Goal: Complete application form

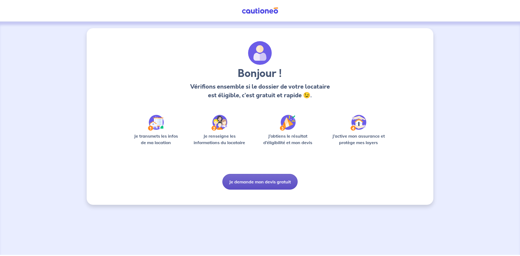
click at [253, 186] on button "Je demande mon devis gratuit" at bounding box center [259, 182] width 75 height 16
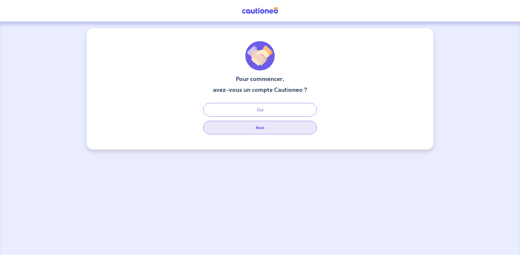
click at [246, 123] on button "Non" at bounding box center [260, 128] width 114 height 14
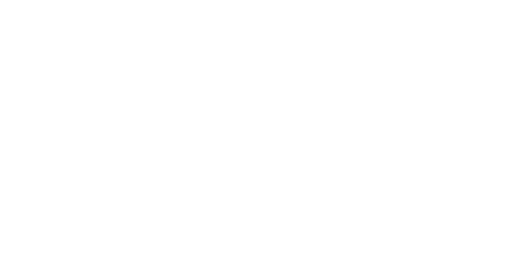
select select "FR"
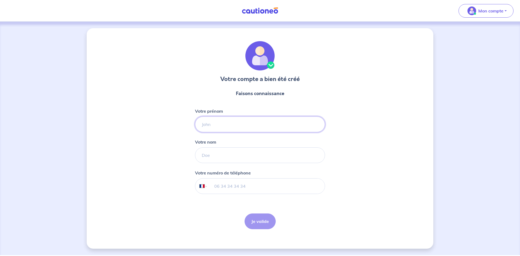
click at [233, 119] on input "Votre prénom" at bounding box center [260, 124] width 130 height 16
type input "[PERSON_NAME]"
click at [235, 152] on input "Votre nom" at bounding box center [260, 155] width 130 height 16
type input "VOGHI"
click at [232, 183] on input "tel" at bounding box center [266, 185] width 117 height 15
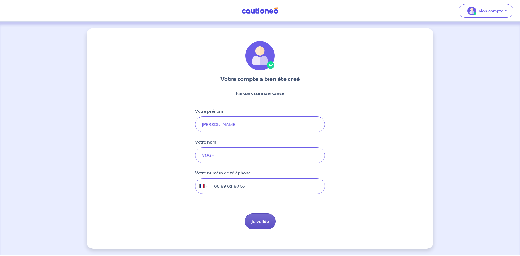
type input "06 89 01 80 57"
click at [257, 222] on button "Je valide" at bounding box center [260, 221] width 31 height 16
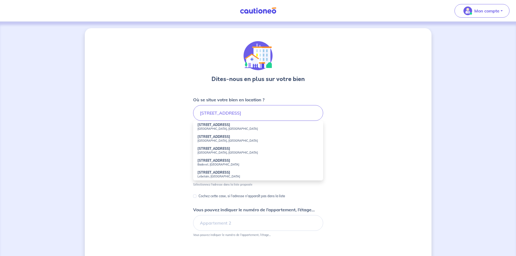
click at [211, 128] on small "[GEOGRAPHIC_DATA], [GEOGRAPHIC_DATA]" at bounding box center [257, 129] width 121 height 4
type input "[STREET_ADDRESS]"
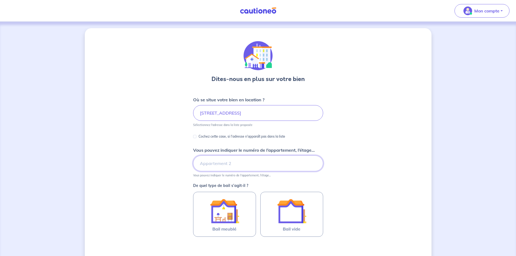
click at [222, 164] on input "Vous pouvez indiquer le numéro de l’appartement, l’étage..." at bounding box center [258, 163] width 130 height 16
type input "4 ème étage"
click at [378, 169] on div "Dites-nous en plus sur votre bien Où se situe votre bien en location ? [STREET_…" at bounding box center [258, 170] width 347 height 284
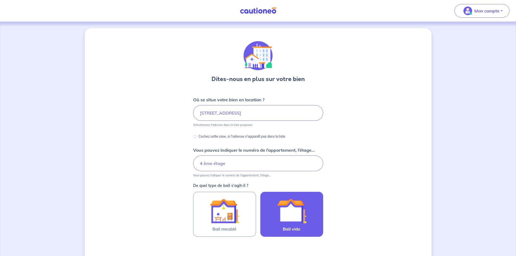
scroll to position [54, 0]
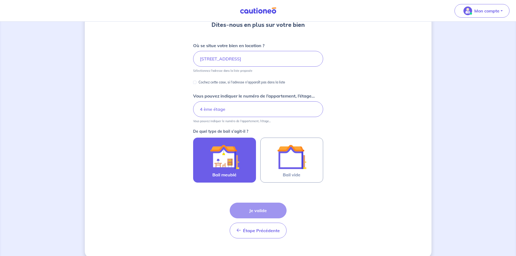
click at [210, 159] on img at bounding box center [224, 156] width 29 height 29
click at [0, 0] on input "Bail meublé" at bounding box center [0, 0] width 0 height 0
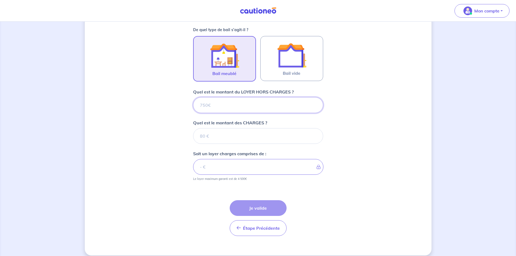
scroll to position [162, 0]
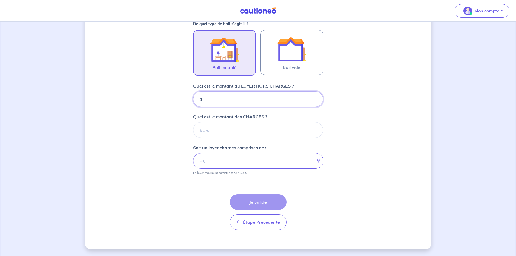
type input "11"
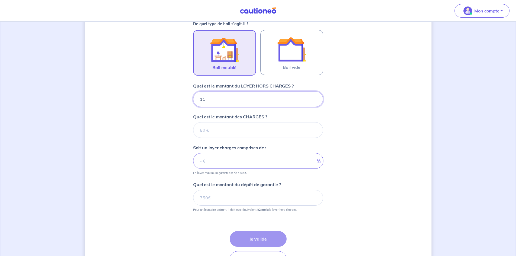
type input "1"
type input "100"
type input "1000"
click at [224, 128] on input "Quel est le montant des CHARGES ?" at bounding box center [258, 130] width 130 height 16
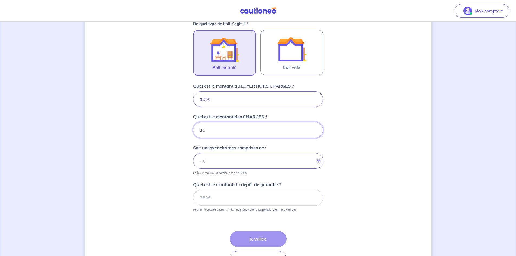
type input "100"
type input "1100"
type input "100"
click at [217, 200] on input "Quel est le montant du dépôt de garantie ?" at bounding box center [258, 198] width 130 height 16
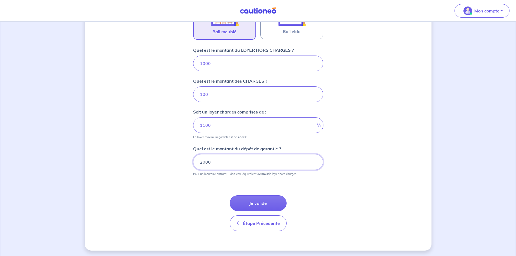
scroll to position [199, 0]
type input "2000"
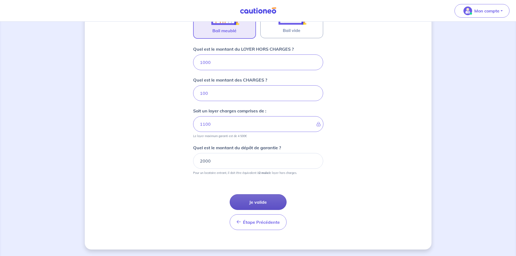
click at [264, 200] on button "Je valide" at bounding box center [258, 202] width 57 height 16
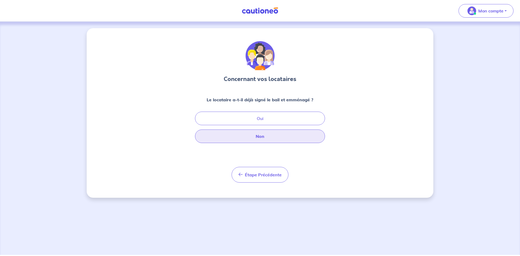
click at [270, 133] on button "Non" at bounding box center [260, 136] width 130 height 14
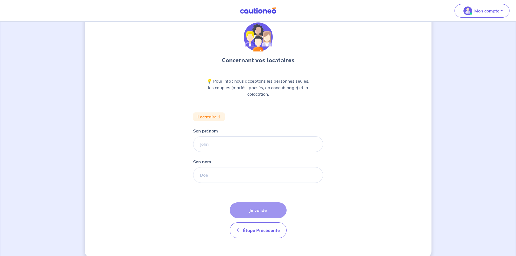
scroll to position [27, 0]
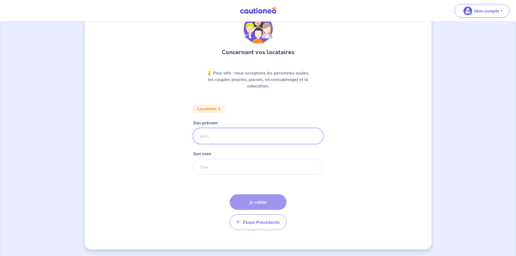
click at [216, 134] on input "Son prénom" at bounding box center [258, 136] width 130 height 16
type input "Sofiia"
click at [213, 166] on input "Son nom" at bounding box center [258, 167] width 130 height 16
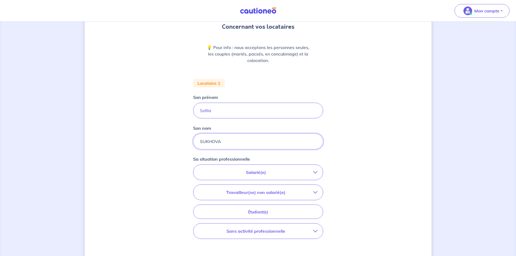
scroll to position [81, 0]
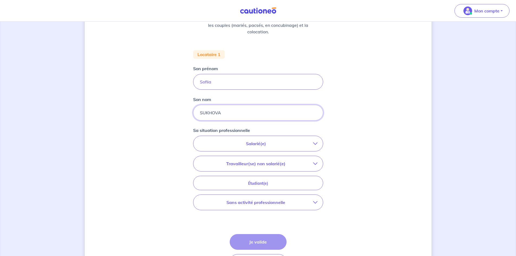
type input "SUKHOVA"
click at [254, 141] on p "Salarié(e)" at bounding box center [256, 143] width 114 height 7
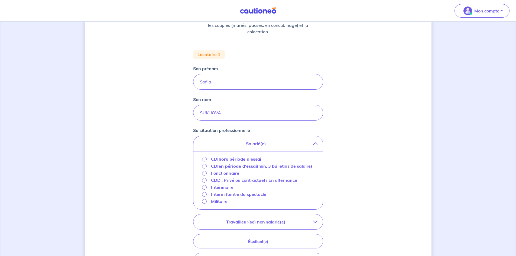
click at [222, 157] on strong "hors période d'essai" at bounding box center [240, 158] width 43 height 5
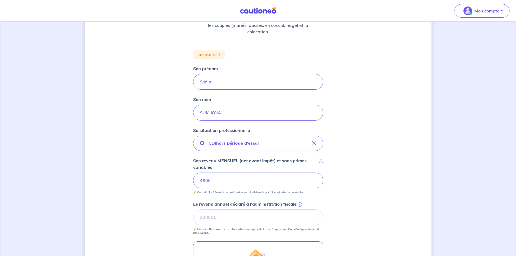
click at [152, 167] on div "Concernant vos locataires 💡 Pour info : nous acceptons les personnes seules, le…" at bounding box center [258, 158] width 347 height 423
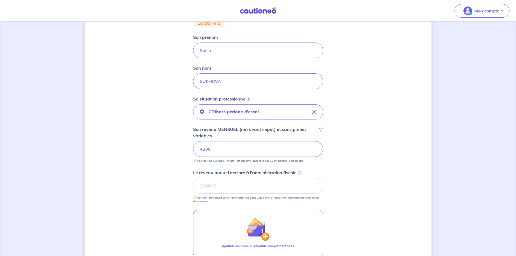
scroll to position [162, 0]
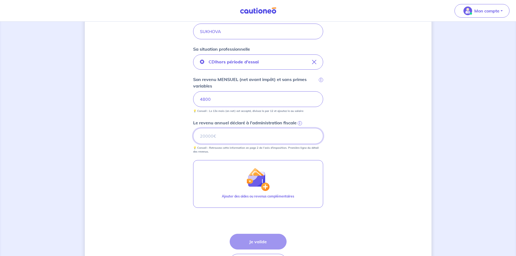
click at [203, 134] on input "Le revenu annuel déclaré à l'administration fiscale i" at bounding box center [258, 136] width 130 height 16
type input "48000"
click at [250, 239] on button "Je valide" at bounding box center [258, 242] width 57 height 16
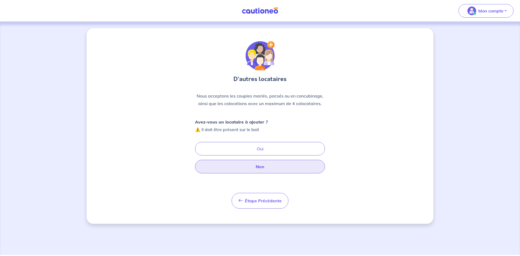
click at [254, 166] on button "Non" at bounding box center [260, 167] width 130 height 14
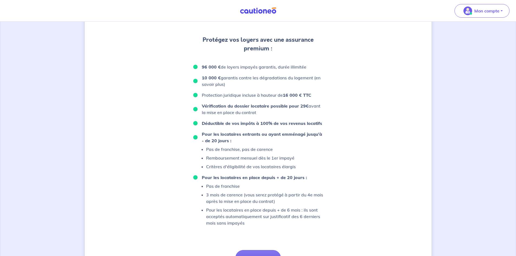
scroll to position [311, 0]
